Goal: Task Accomplishment & Management: Use online tool/utility

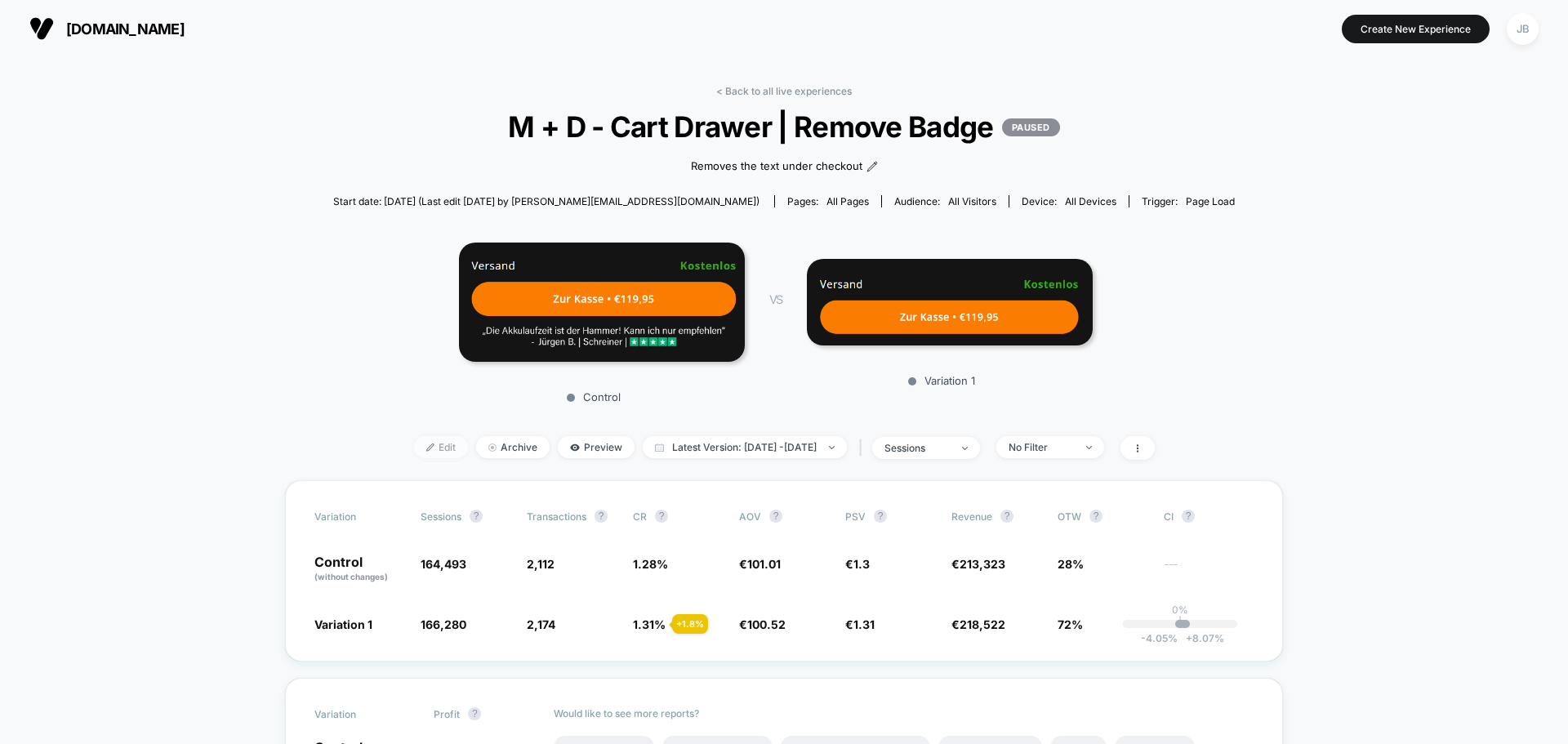
click at [416, 453] on span "Edit" at bounding box center [441, 447] width 54 height 22
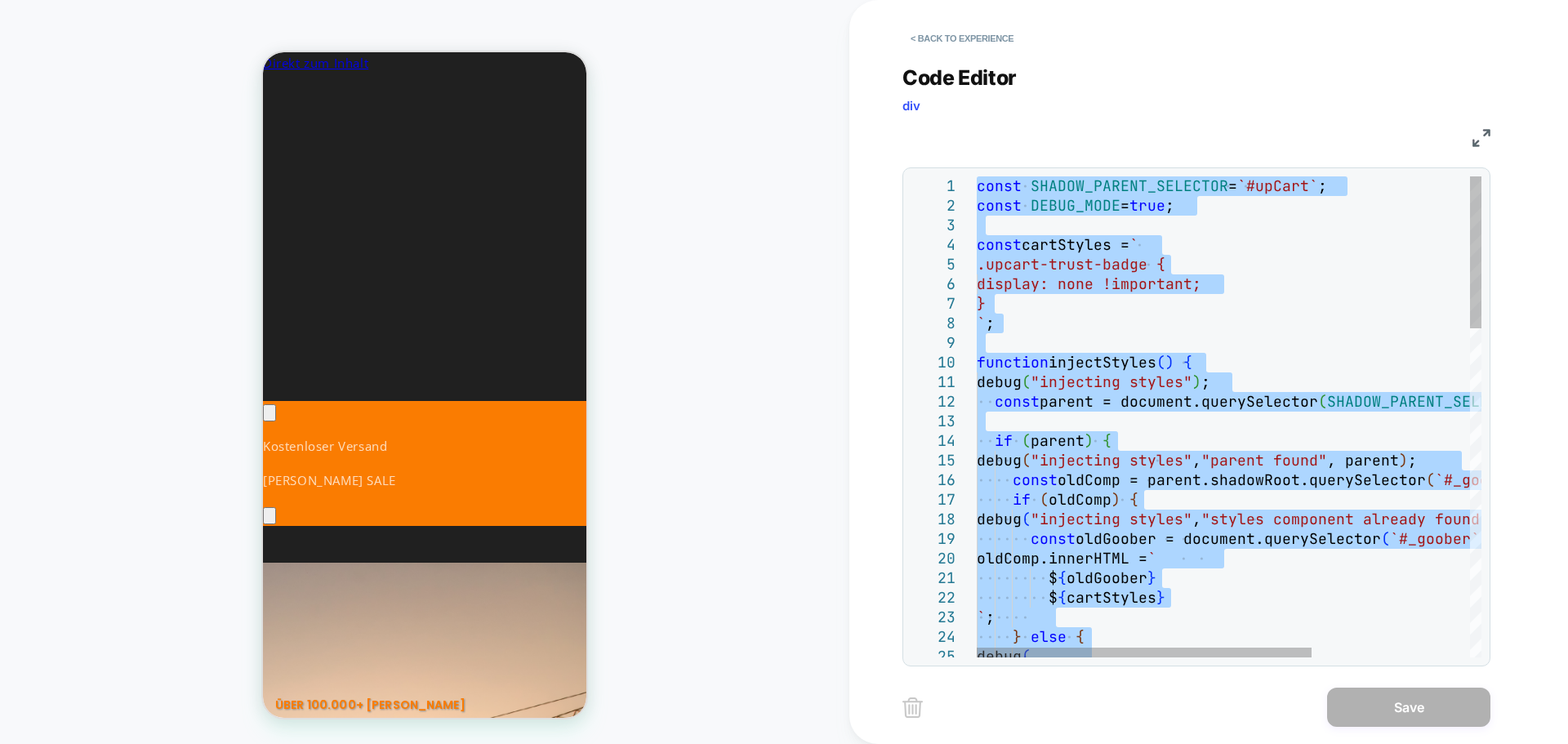
type textarea "**********"
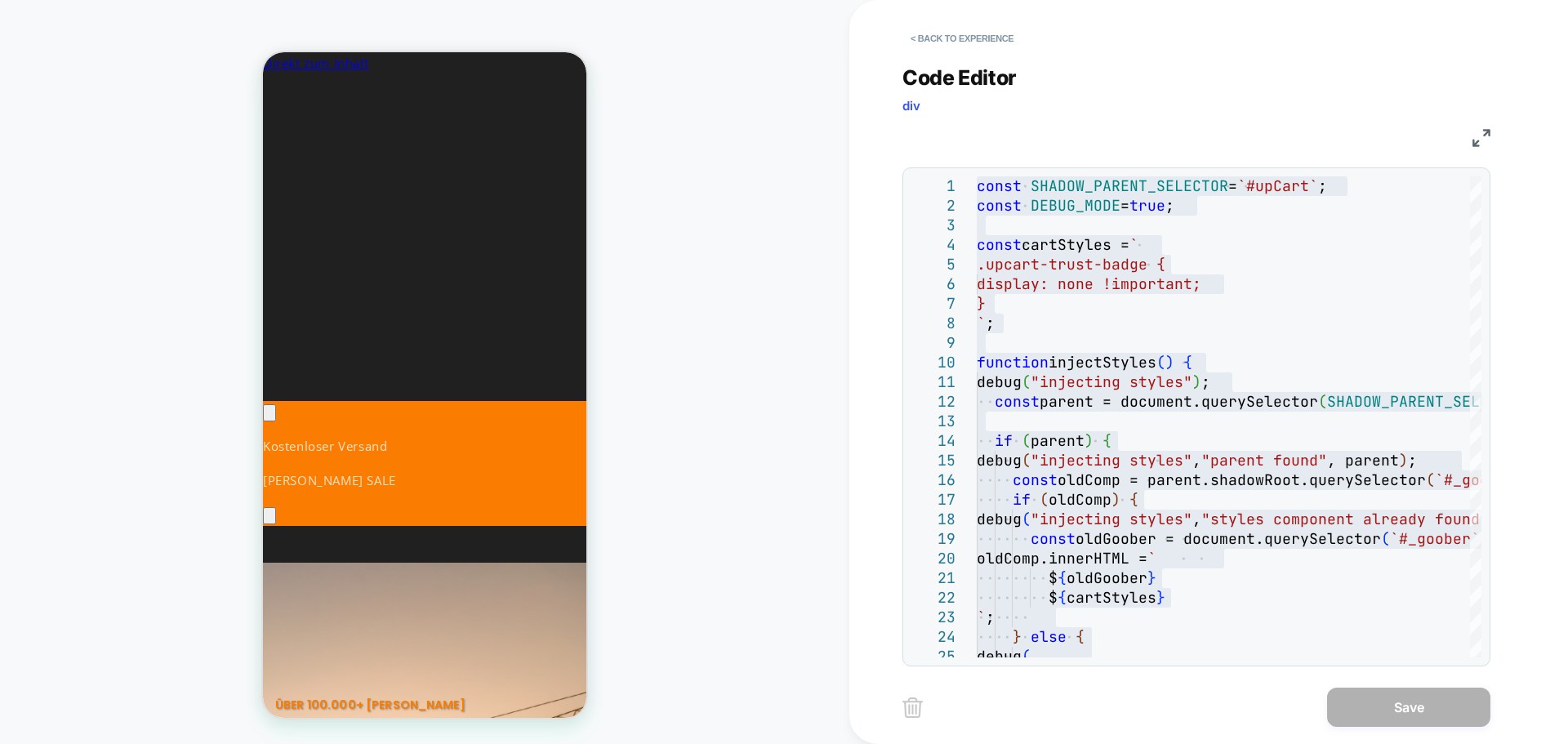
scroll to position [0, 244]
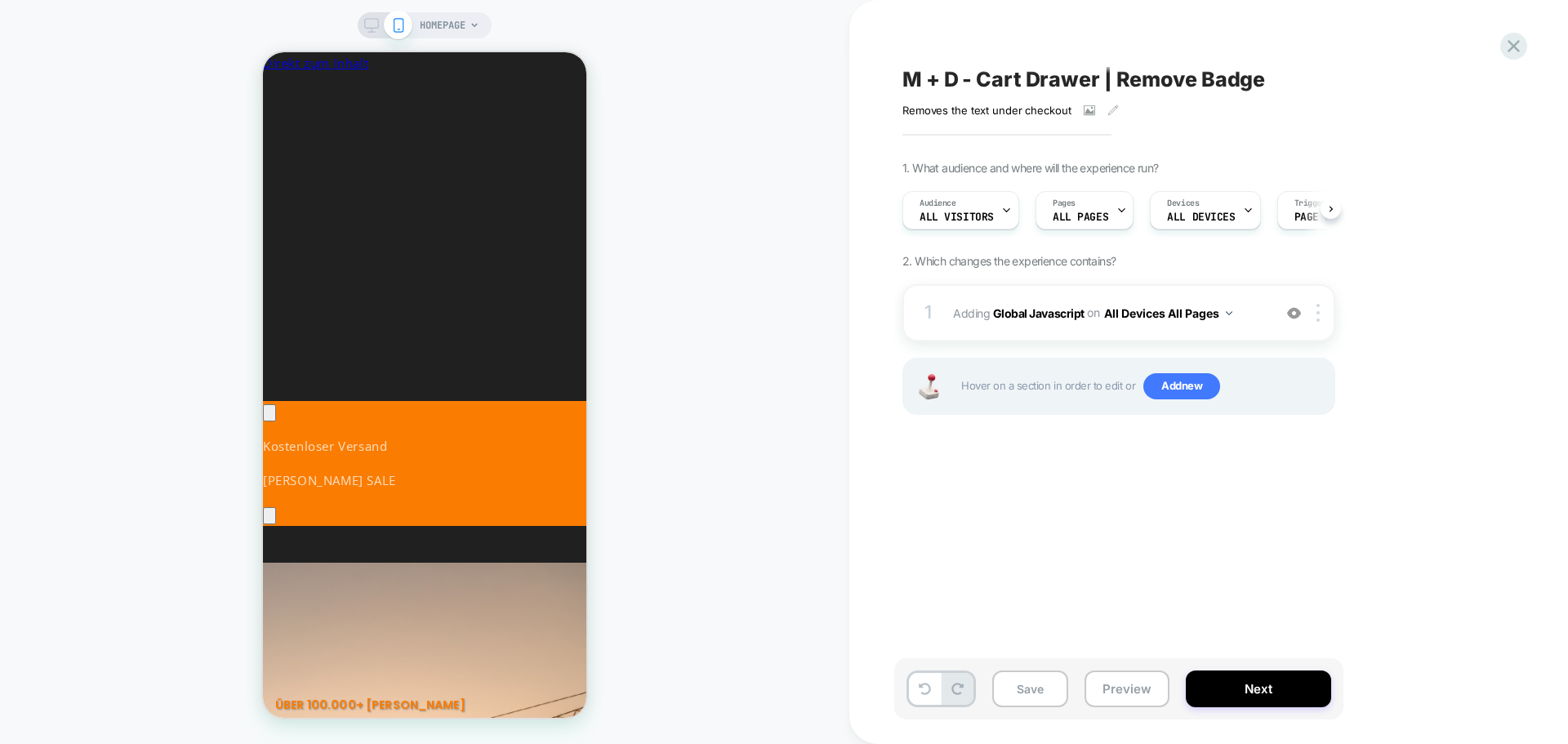
scroll to position [0, 1]
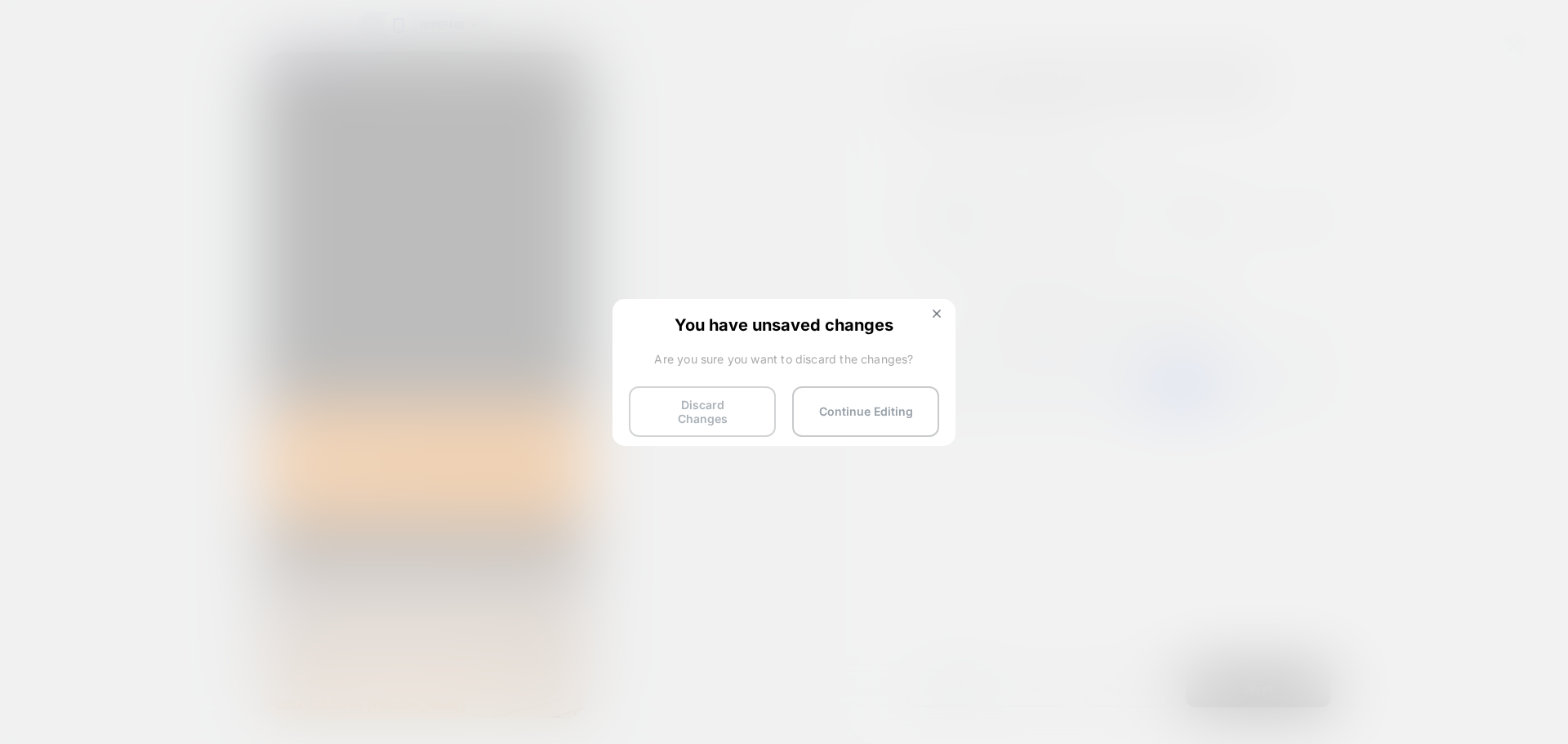
click at [0, 0] on button "Discard Changes" at bounding box center [0, 0] width 0 height 0
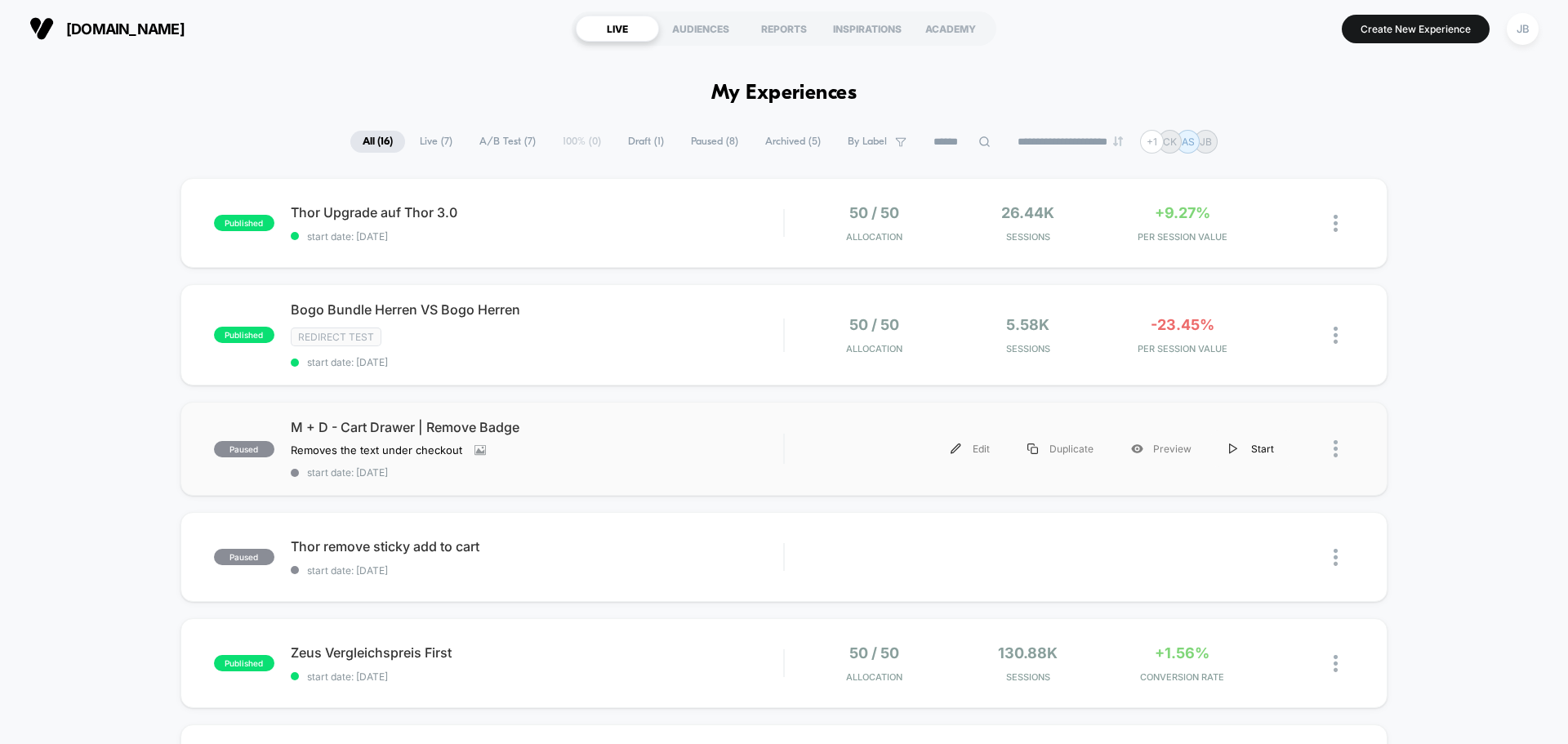
click at [1269, 448] on div "Start" at bounding box center [1252, 448] width 83 height 37
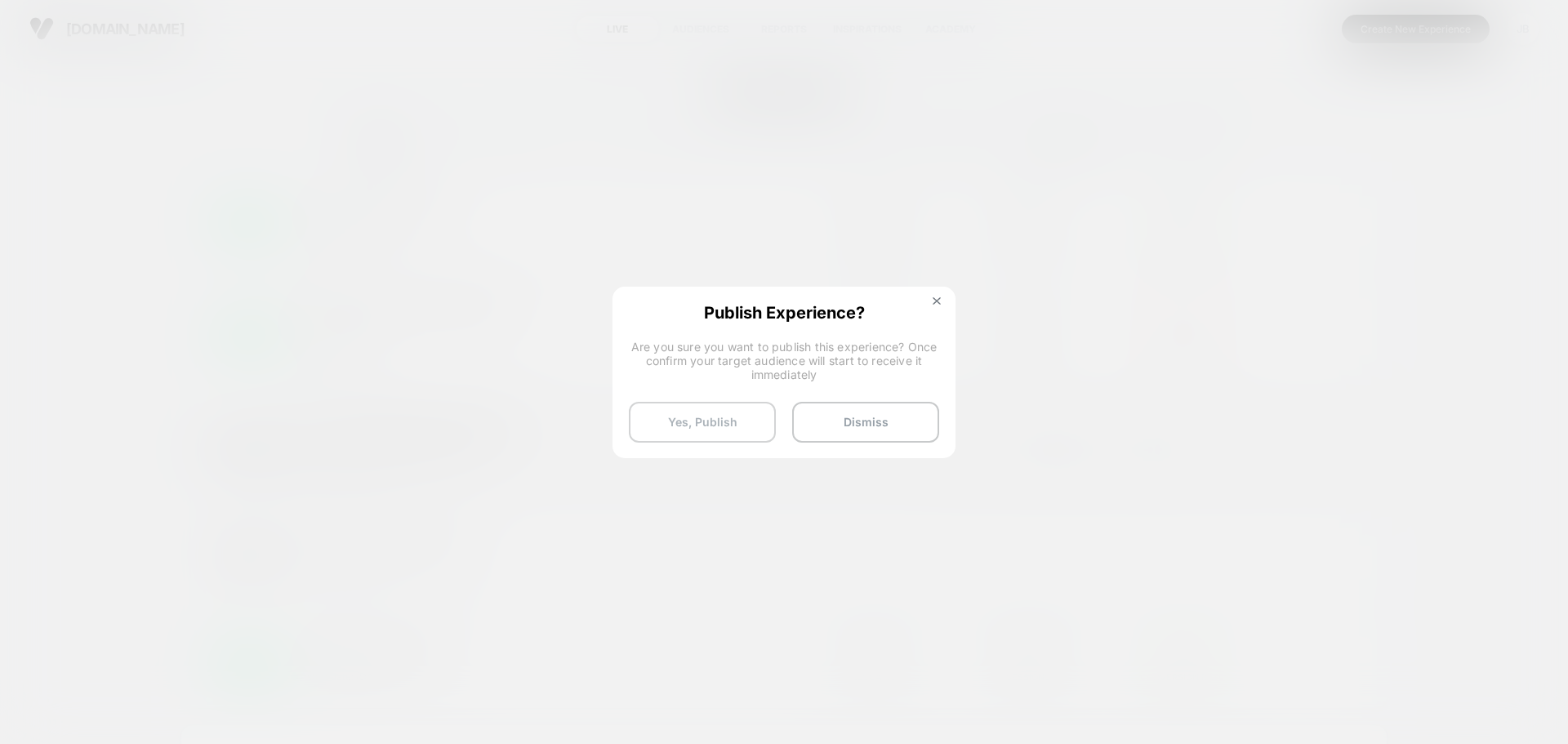
click at [730, 418] on button "Yes, Publish" at bounding box center [702, 422] width 147 height 41
